Goal: Task Accomplishment & Management: Manage account settings

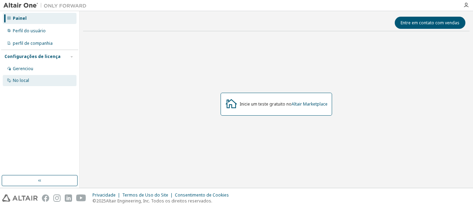
click at [44, 77] on div "No local" at bounding box center [40, 80] width 74 height 11
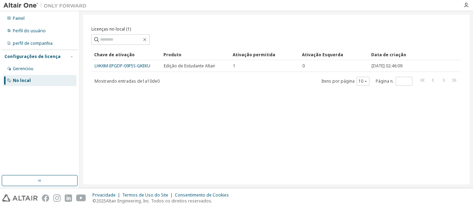
drag, startPoint x: 138, startPoint y: 66, endPoint x: 93, endPoint y: 107, distance: 61.3
click at [97, 109] on div "Licenças no local (1) Claro Carregar Salvar Salvar como Campo Operador Valor Se…" at bounding box center [276, 99] width 387 height 169
click at [41, 68] on div "Gerenciou" at bounding box center [40, 68] width 74 height 11
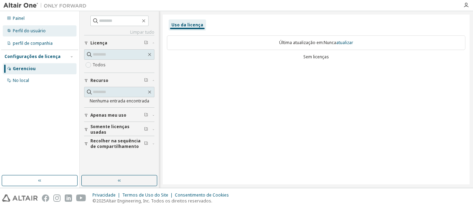
click at [27, 32] on font "Perfil do usuário" at bounding box center [29, 31] width 33 height 6
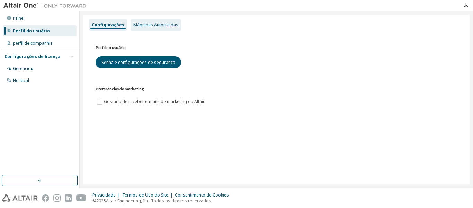
click at [146, 28] on div "Máquinas Autorizadas" at bounding box center [156, 24] width 51 height 11
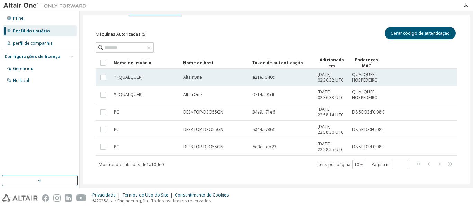
scroll to position [21, 0]
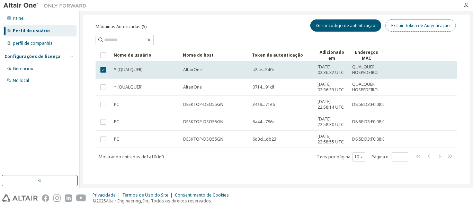
click at [436, 23] on font "Excluir Token de Autenticação" at bounding box center [420, 26] width 59 height 6
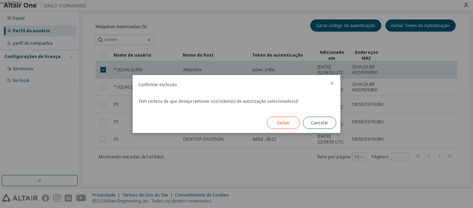
click at [288, 120] on font "Excluir" at bounding box center [284, 123] width 12 height 6
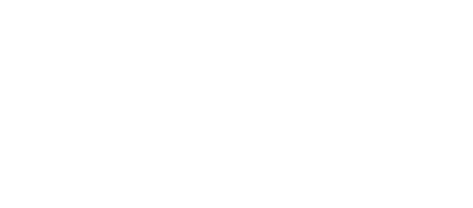
click at [271, 90] on div at bounding box center [236, 104] width 473 height 208
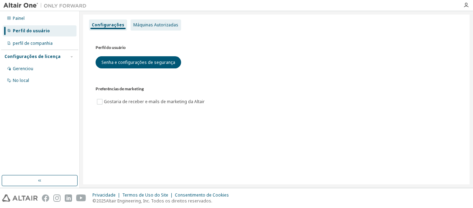
click at [149, 23] on font "Máquinas Autorizadas" at bounding box center [155, 25] width 45 height 6
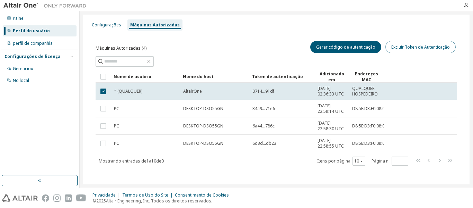
click at [431, 47] on font "Excluir Token de Autenticação" at bounding box center [420, 47] width 59 height 6
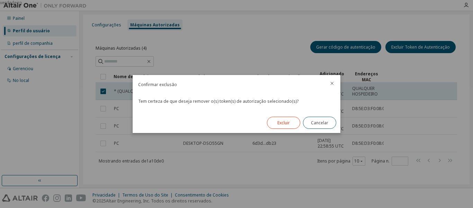
click at [290, 123] on button "Excluir" at bounding box center [283, 122] width 33 height 12
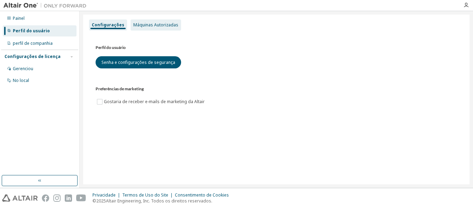
click at [147, 24] on font "Máquinas Autorizadas" at bounding box center [155, 25] width 45 height 6
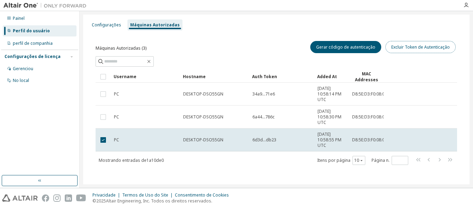
click at [405, 46] on font "Excluir Token de Autenticação" at bounding box center [420, 47] width 59 height 6
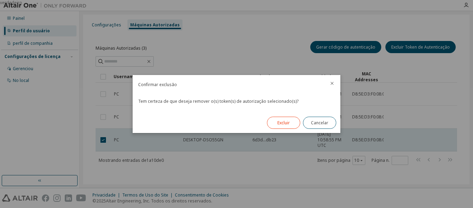
click at [289, 121] on font "Excluir" at bounding box center [284, 123] width 12 height 6
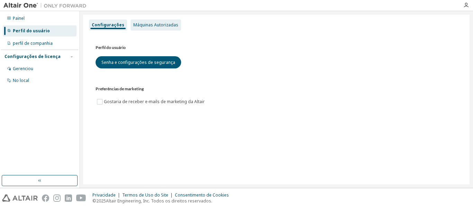
click at [149, 28] on div "Máquinas Autorizadas" at bounding box center [156, 24] width 51 height 11
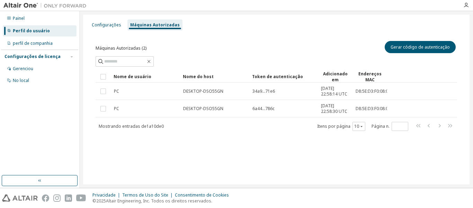
click at [425, 159] on div "Configurações Máquinas Autorizadas Máquinas Autorizadas (2) Gerar código de aut…" at bounding box center [276, 99] width 387 height 169
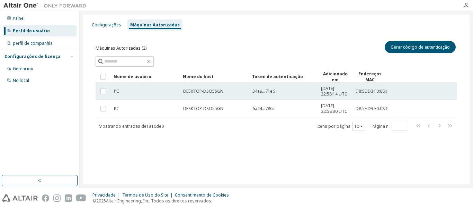
click at [216, 92] on font "DESKTOP-DSO55GN" at bounding box center [203, 91] width 40 height 6
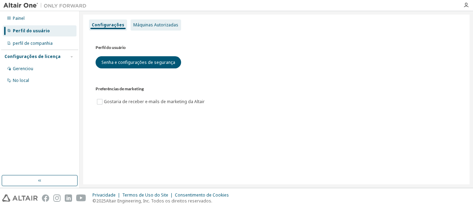
click at [149, 23] on font "Máquinas Autorizadas" at bounding box center [155, 25] width 45 height 6
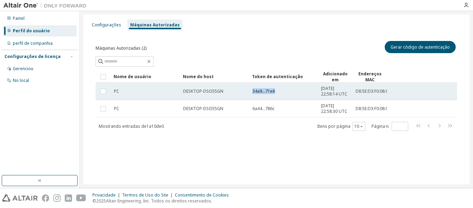
drag, startPoint x: 253, startPoint y: 91, endPoint x: 281, endPoint y: 92, distance: 28.8
click at [281, 92] on div "34a9...71e6" at bounding box center [284, 91] width 62 height 6
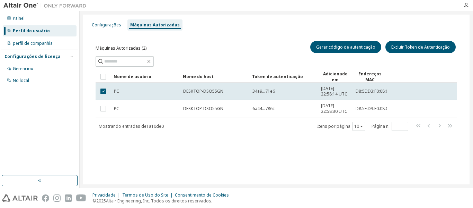
click at [281, 92] on div "34a9...71e6" at bounding box center [284, 91] width 62 height 6
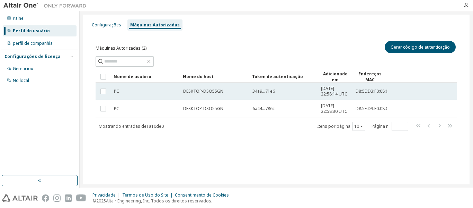
click at [280, 93] on div "34a9...71e6" at bounding box center [284, 91] width 62 height 6
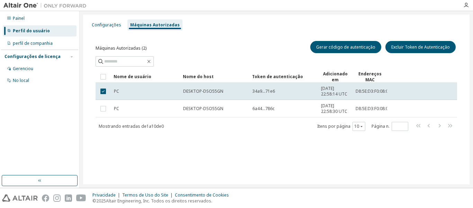
click at [427, 38] on div "Máquinas Autorizadas (2) Gerar código de autenticação Excluir Token de Autentic…" at bounding box center [276, 90] width 378 height 118
click at [347, 51] on button "Gerar código de autenticação" at bounding box center [345, 47] width 71 height 12
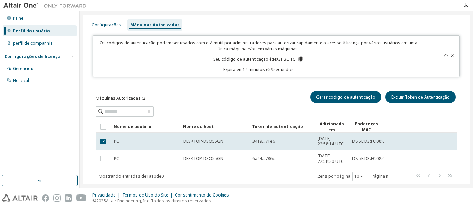
click at [450, 56] on icon at bounding box center [452, 55] width 4 height 4
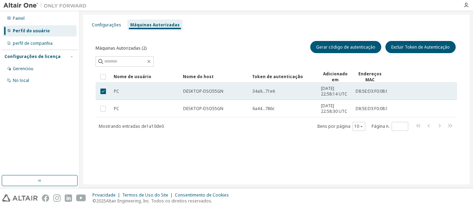
click at [128, 90] on div "PC" at bounding box center [145, 91] width 63 height 6
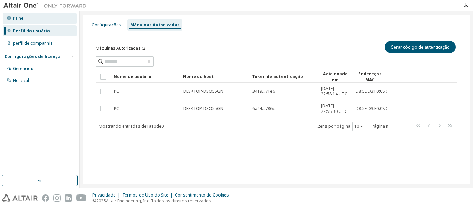
click at [21, 20] on font "Painel" at bounding box center [19, 18] width 12 height 6
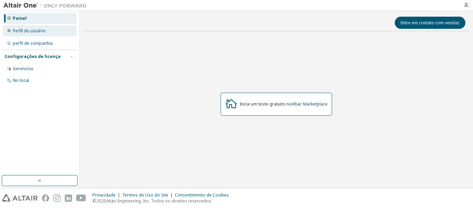
click at [34, 33] on font "Perfil do usuário" at bounding box center [29, 31] width 33 height 6
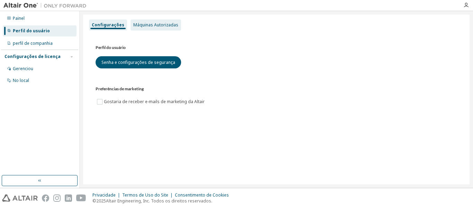
click at [141, 28] on div "Máquinas Autorizadas" at bounding box center [156, 24] width 51 height 11
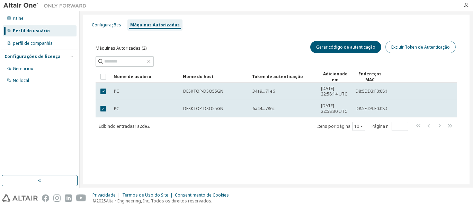
click at [413, 51] on button "Excluir Token de Autenticação" at bounding box center [421, 47] width 70 height 12
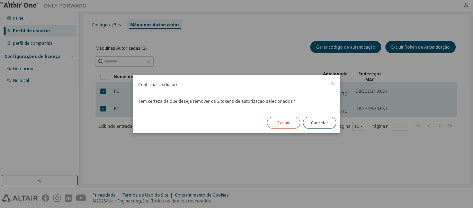
click at [281, 122] on font "Excluir" at bounding box center [284, 123] width 12 height 6
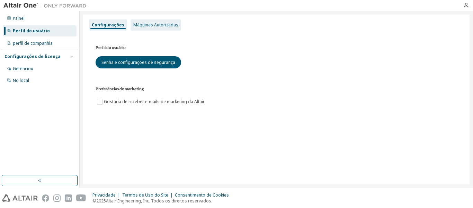
click at [150, 26] on font "Máquinas Autorizadas" at bounding box center [155, 25] width 45 height 6
